Goal: Task Accomplishment & Management: Manage account settings

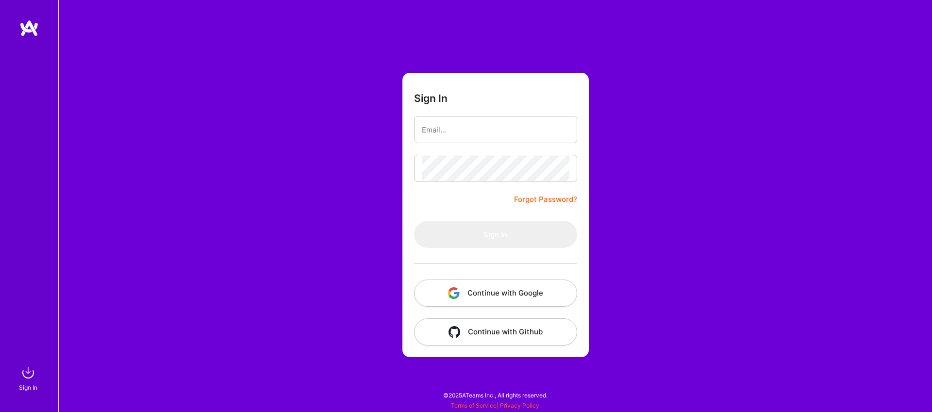
click at [509, 294] on button "Continue with Google" at bounding box center [495, 293] width 163 height 27
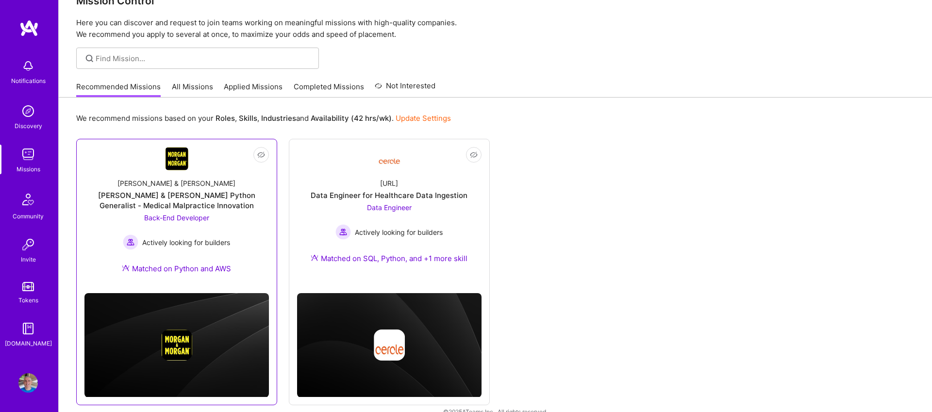
scroll to position [41, 0]
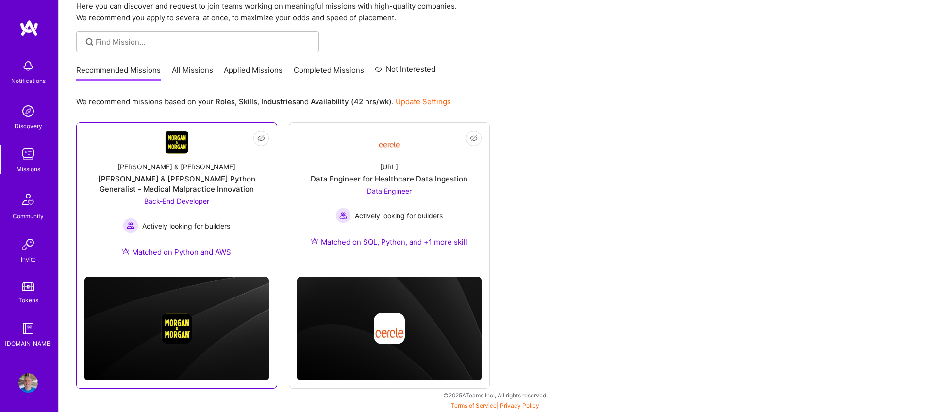
click at [177, 226] on span "Actively looking for builders" at bounding box center [186, 226] width 88 height 10
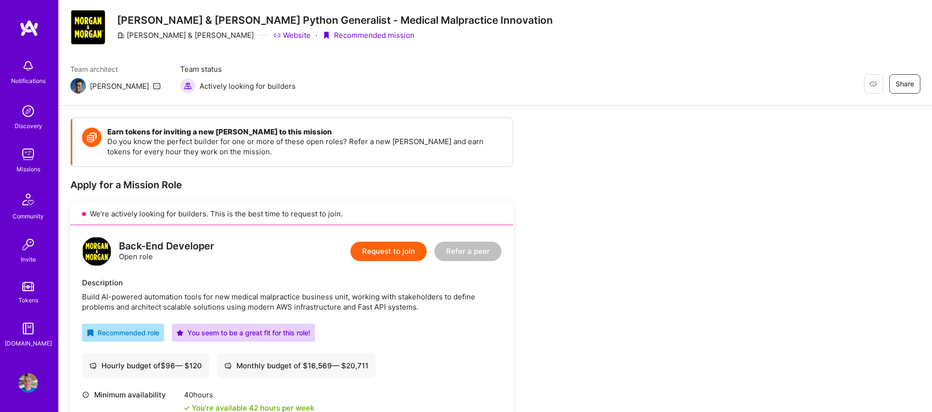
scroll to position [14, 0]
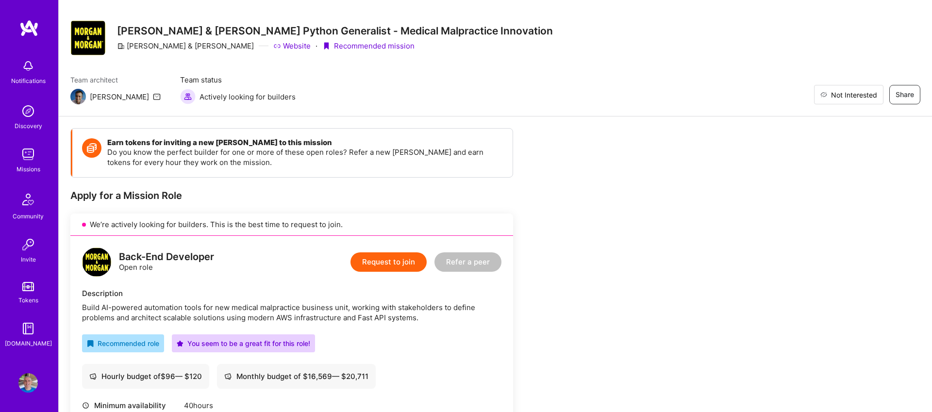
click at [842, 95] on span "Not Interested" at bounding box center [854, 95] width 46 height 10
click at [26, 154] on img at bounding box center [27, 154] width 19 height 19
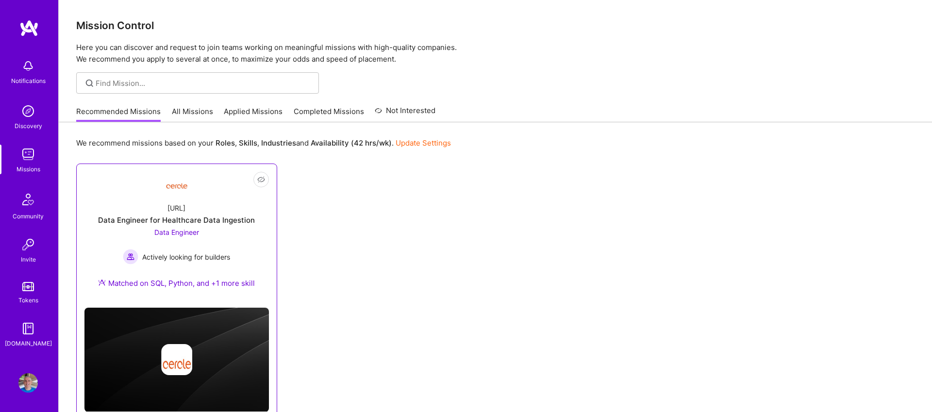
click at [177, 233] on span "Data Engineer" at bounding box center [176, 232] width 45 height 8
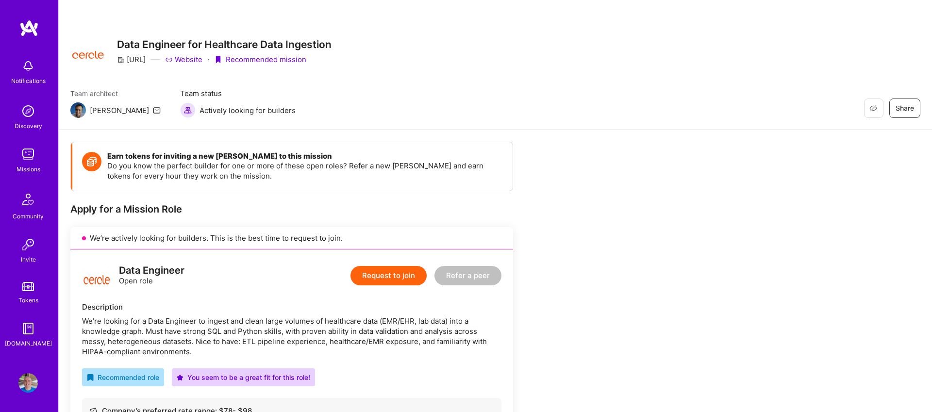
scroll to position [1, 0]
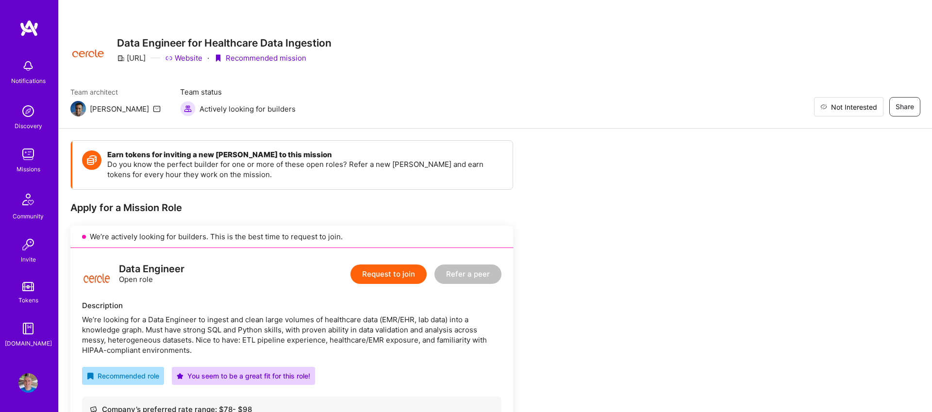
click at [872, 104] on span "Not Interested" at bounding box center [854, 107] width 46 height 10
click at [854, 106] on div "Restore Not Interested Share" at bounding box center [811, 106] width 218 height 19
click at [28, 147] on img at bounding box center [27, 154] width 19 height 19
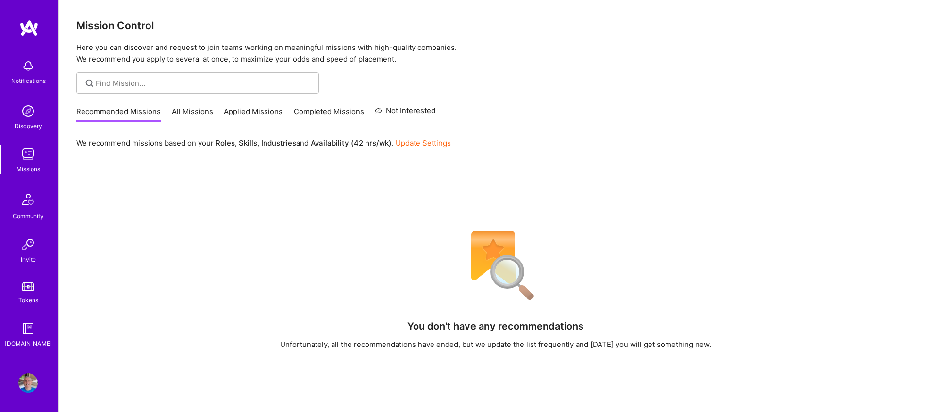
click at [252, 112] on link "Applied Missions" at bounding box center [253, 114] width 59 height 16
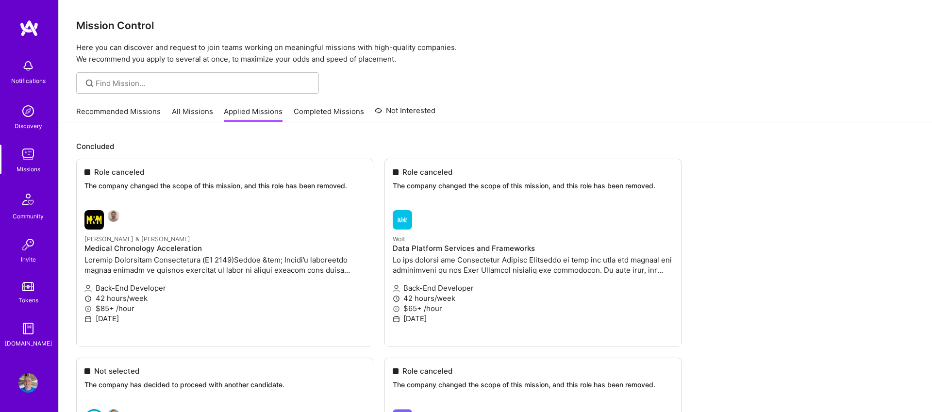
click at [110, 113] on link "Recommended Missions" at bounding box center [118, 114] width 84 height 16
